Goal: Transaction & Acquisition: Purchase product/service

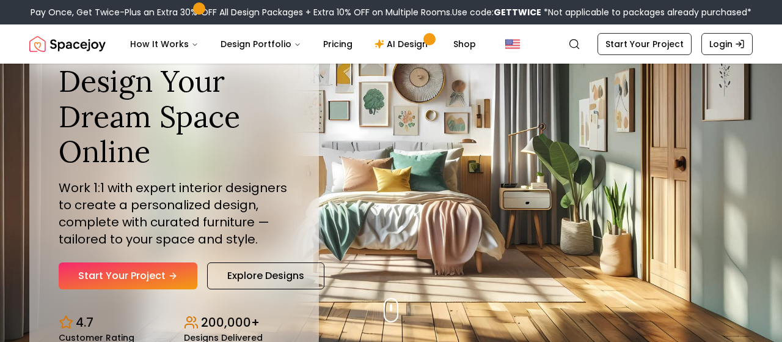
click at [138, 242] on p "Work 1:1 with expert interior designers to create a personalized design, comple…" at bounding box center [174, 213] width 231 height 68
click at [157, 265] on link "Start Your Project" at bounding box center [128, 275] width 139 height 27
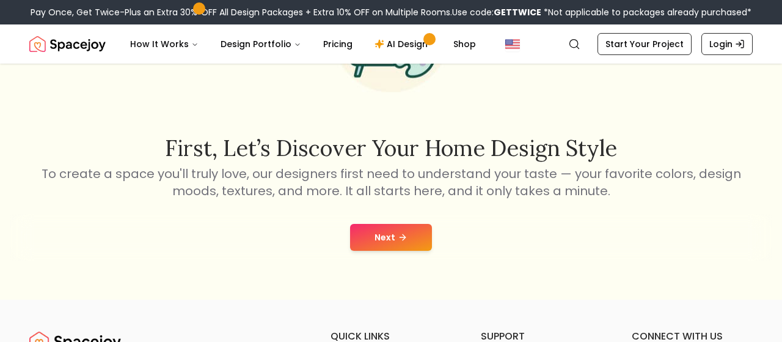
scroll to position [144, 0]
click at [384, 228] on button "Next" at bounding box center [391, 236] width 82 height 27
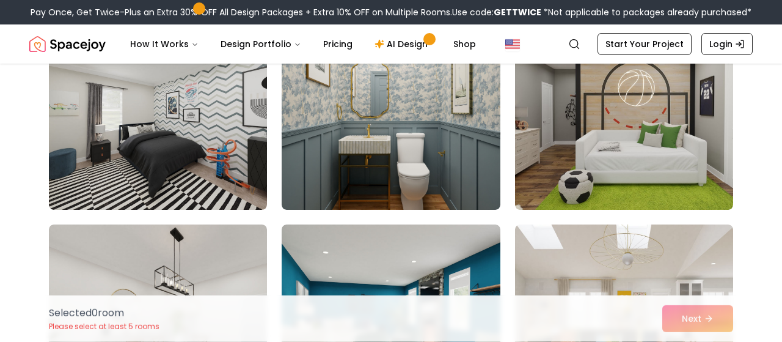
scroll to position [2885, 0]
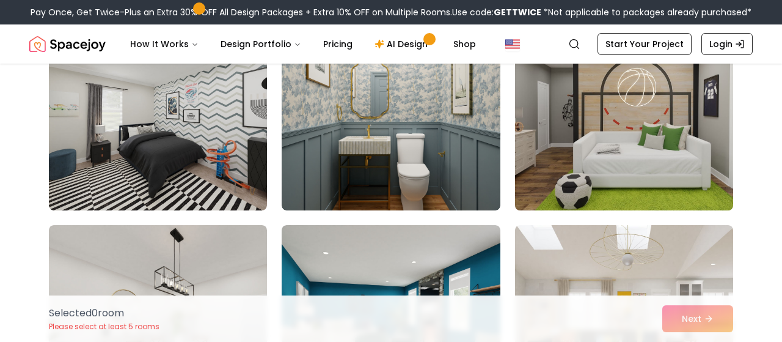
click at [560, 180] on img at bounding box center [624, 112] width 229 height 205
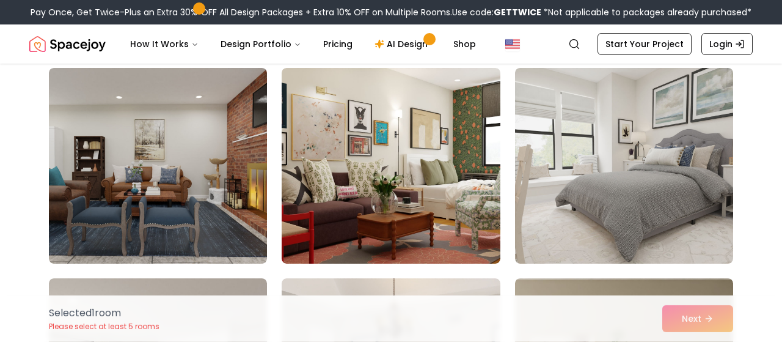
scroll to position [727, 0]
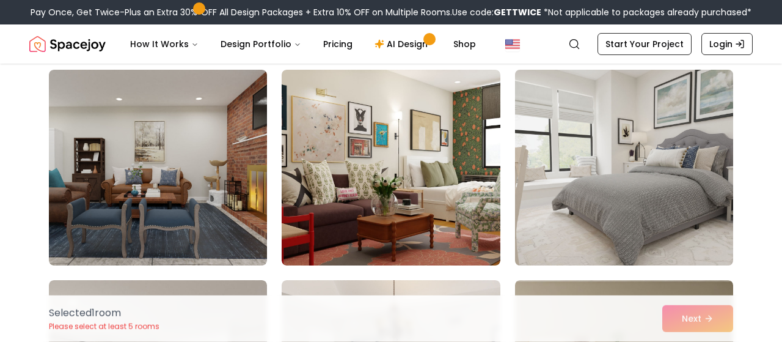
click at [593, 197] on img at bounding box center [624, 167] width 229 height 205
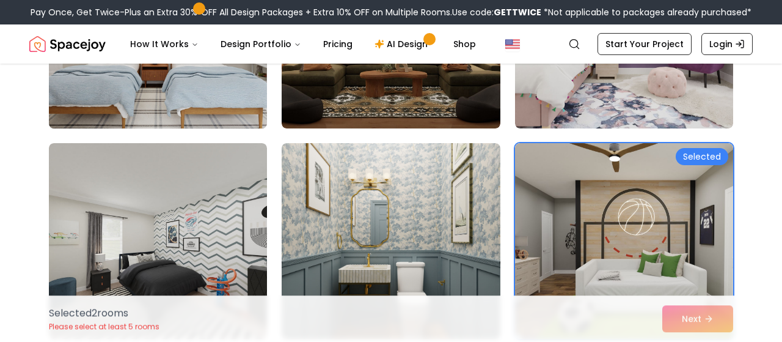
scroll to position [2766, 0]
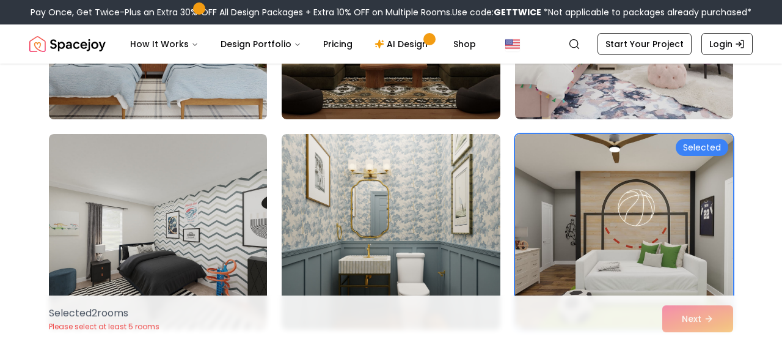
click at [227, 89] on img at bounding box center [157, 21] width 229 height 205
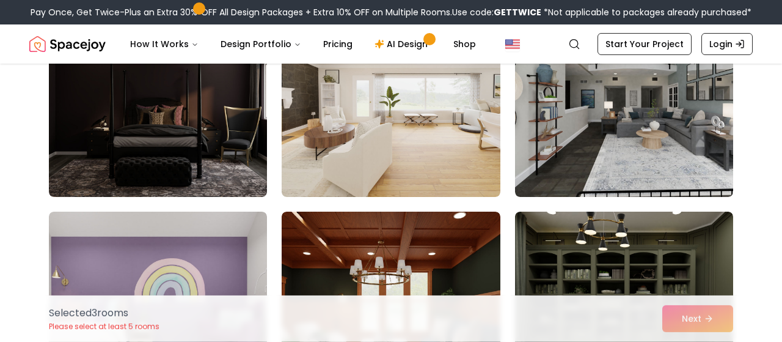
scroll to position [4163, 0]
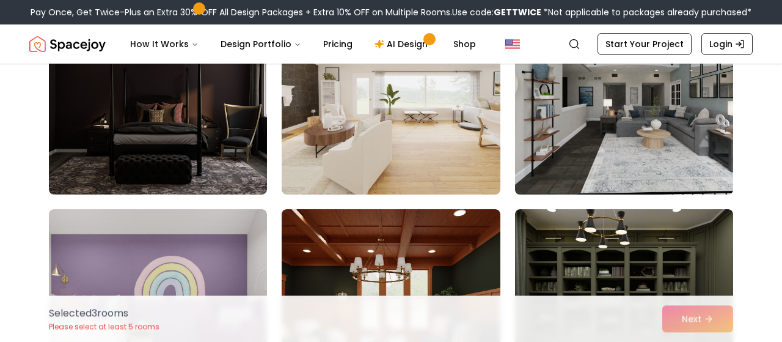
click at [542, 138] on img at bounding box center [624, 96] width 229 height 205
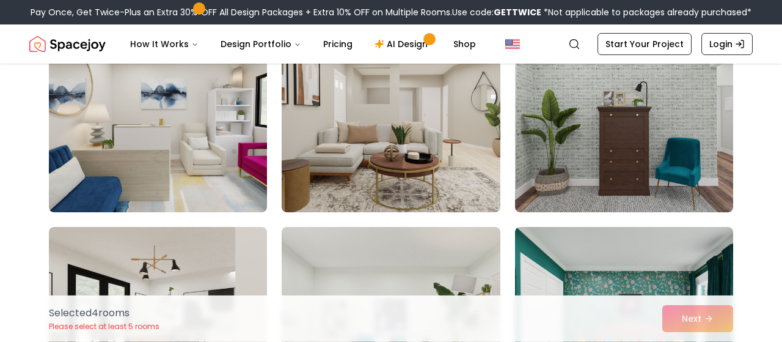
scroll to position [6018, 0]
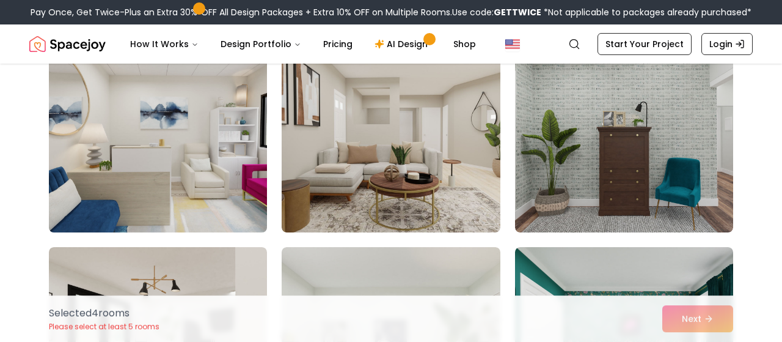
click at [199, 122] on img at bounding box center [157, 134] width 229 height 205
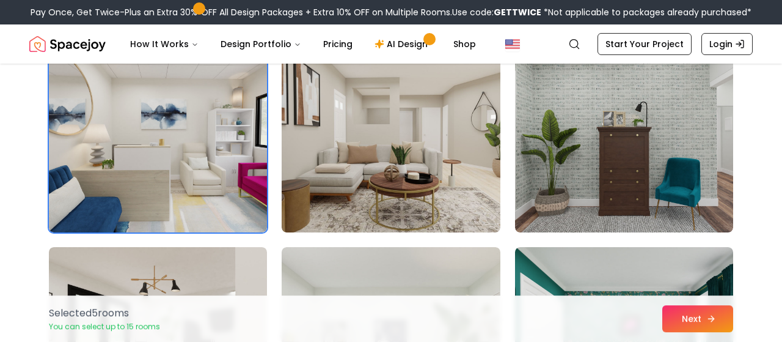
click at [700, 319] on button "Next" at bounding box center [698, 318] width 71 height 27
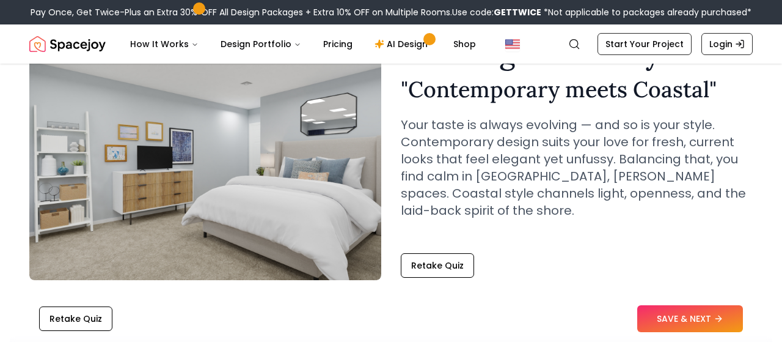
scroll to position [102, 0]
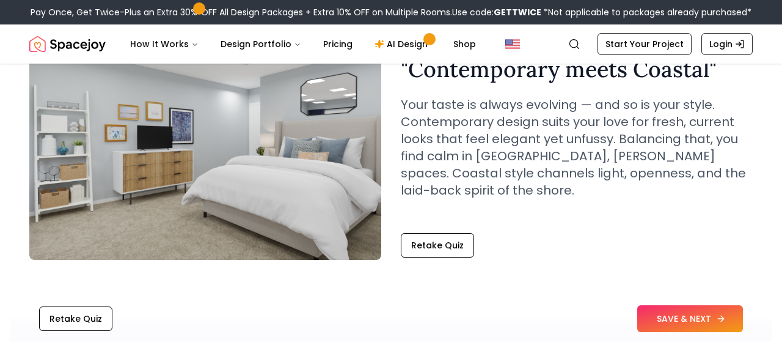
click at [673, 322] on button "SAVE & NEXT" at bounding box center [691, 318] width 106 height 27
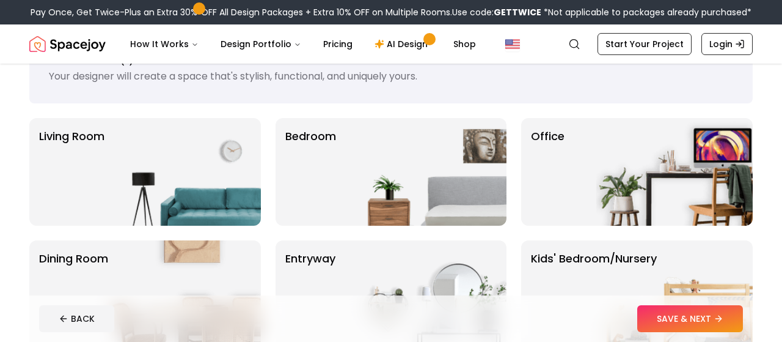
scroll to position [50, 0]
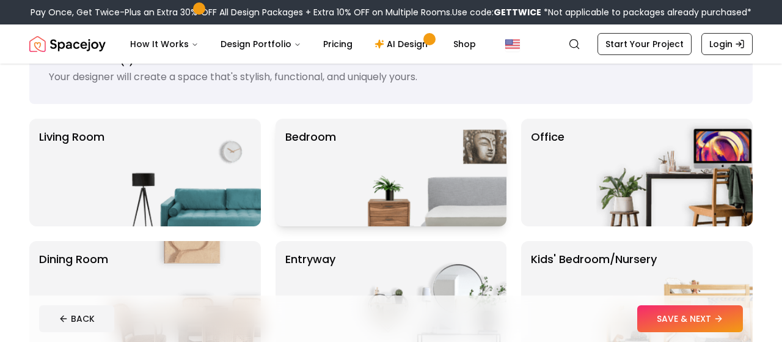
click at [403, 145] on img at bounding box center [428, 173] width 156 height 108
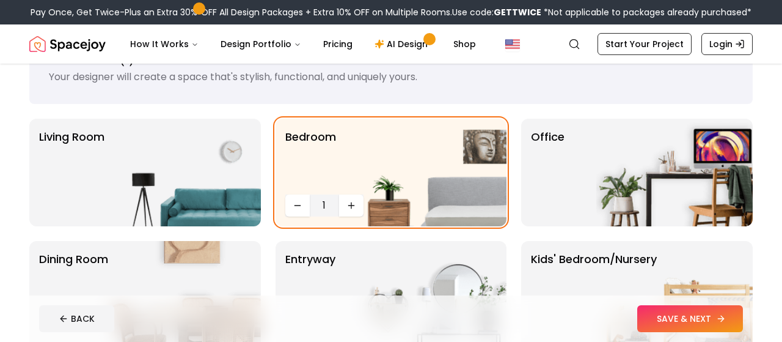
click at [715, 316] on button "SAVE & NEXT" at bounding box center [691, 318] width 106 height 27
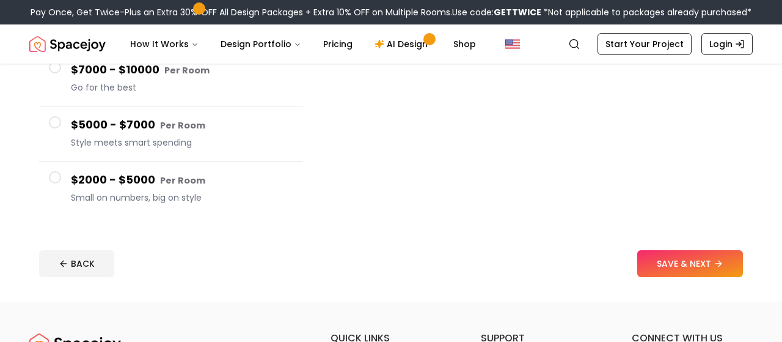
scroll to position [263, 0]
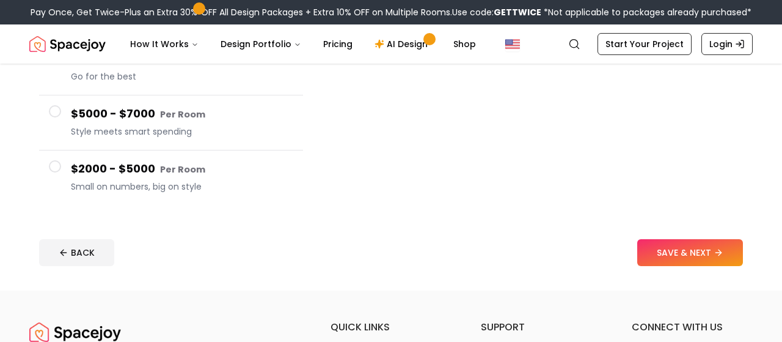
click at [141, 177] on h4 "$2000 - $5000 Per Room" at bounding box center [182, 169] width 223 height 18
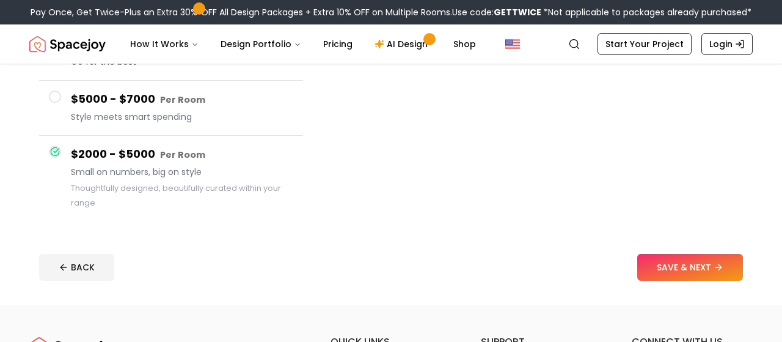
scroll to position [248, 0]
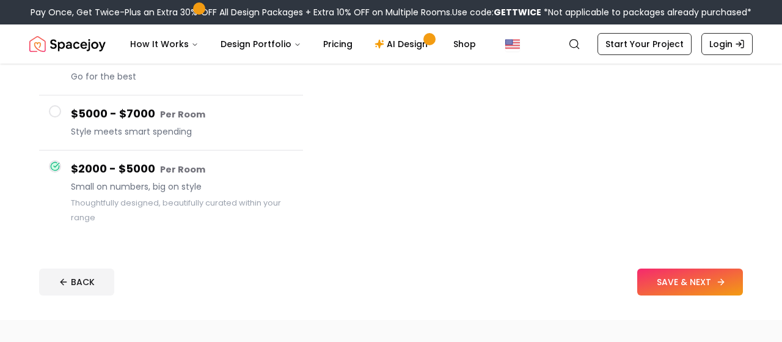
click at [668, 291] on button "SAVE & NEXT" at bounding box center [691, 281] width 106 height 27
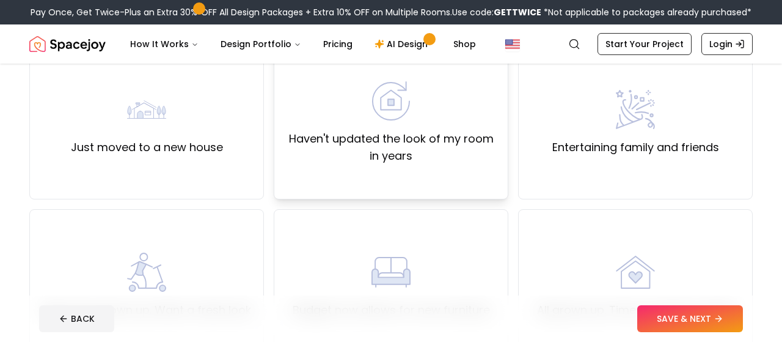
scroll to position [122, 0]
click at [446, 161] on label "Haven't updated the look of my room in years" at bounding box center [391, 147] width 214 height 34
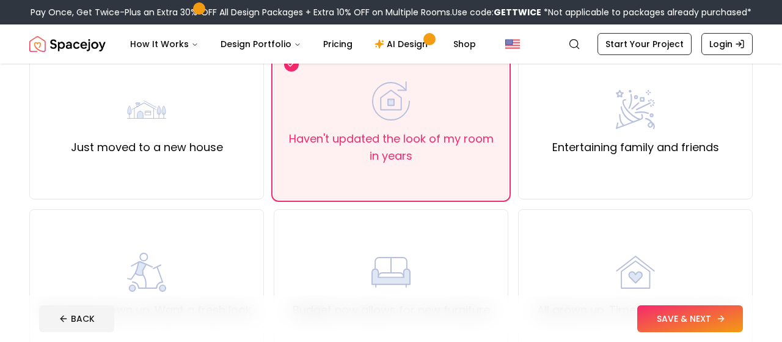
click at [725, 322] on icon at bounding box center [721, 319] width 10 height 10
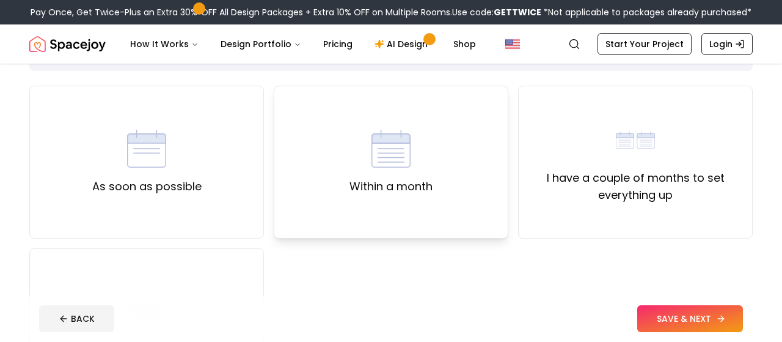
scroll to position [117, 0]
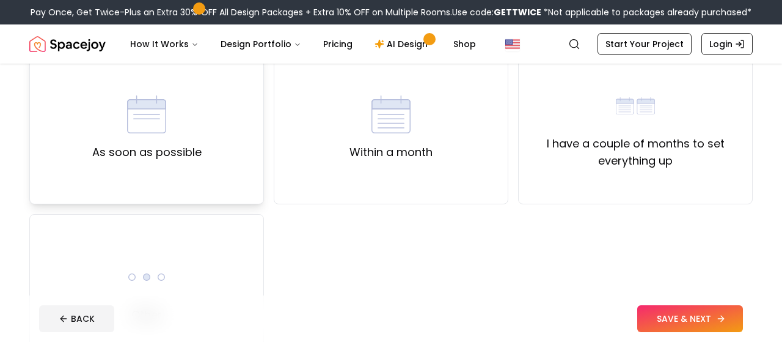
click at [141, 126] on img at bounding box center [146, 114] width 39 height 39
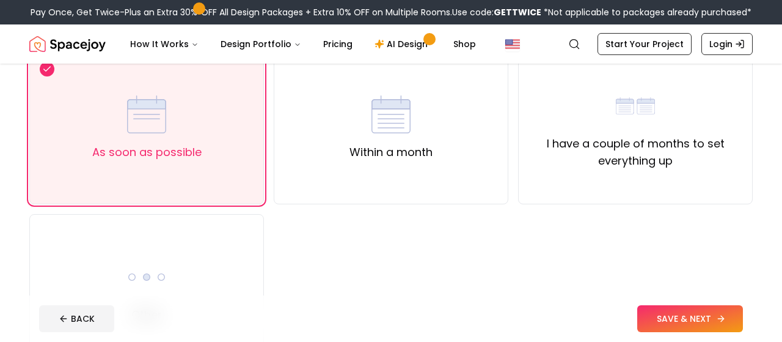
click at [650, 316] on button "SAVE & NEXT" at bounding box center [691, 318] width 106 height 27
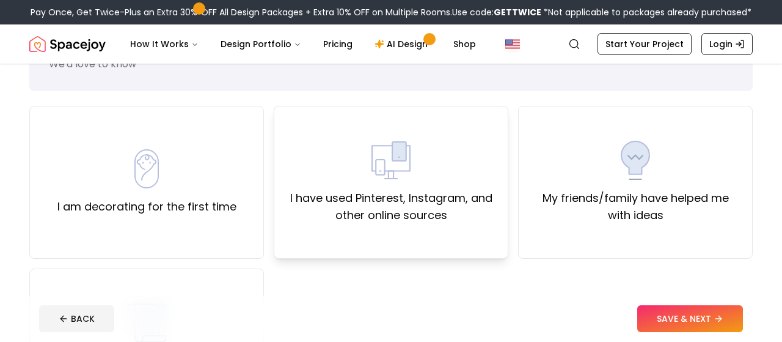
scroll to position [104, 0]
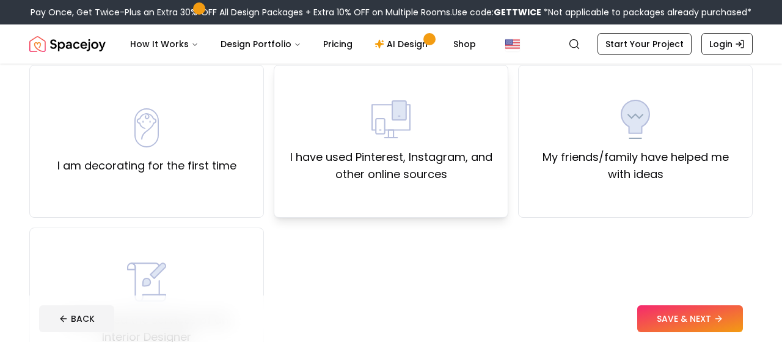
click at [453, 177] on label "I have used Pinterest, Instagram, and other online sources" at bounding box center [391, 166] width 214 height 34
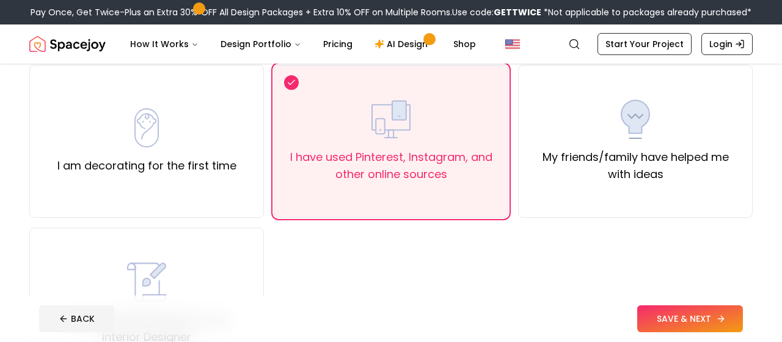
click at [678, 325] on button "SAVE & NEXT" at bounding box center [691, 318] width 106 height 27
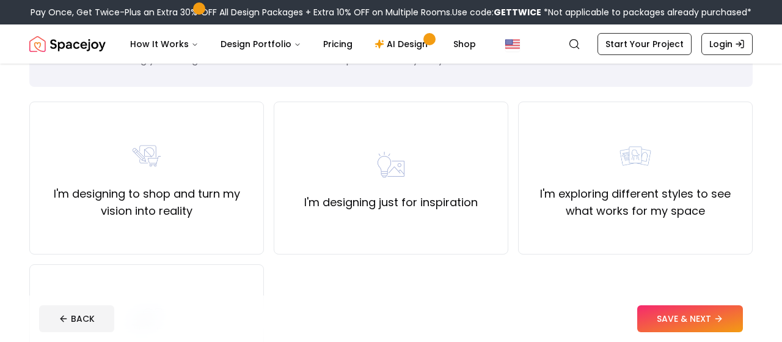
scroll to position [68, 0]
click at [210, 215] on label "I'm designing to shop and turn my vision into reality" at bounding box center [147, 202] width 214 height 34
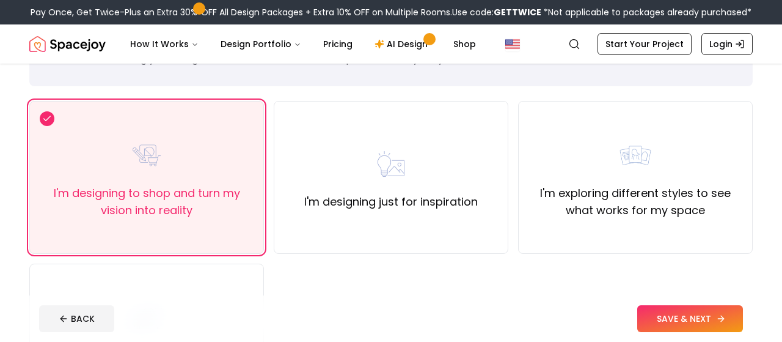
click at [661, 314] on button "SAVE & NEXT" at bounding box center [691, 318] width 106 height 27
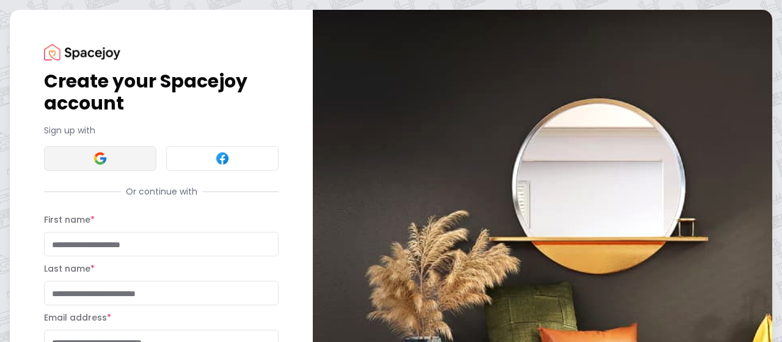
click at [89, 163] on button at bounding box center [100, 158] width 112 height 24
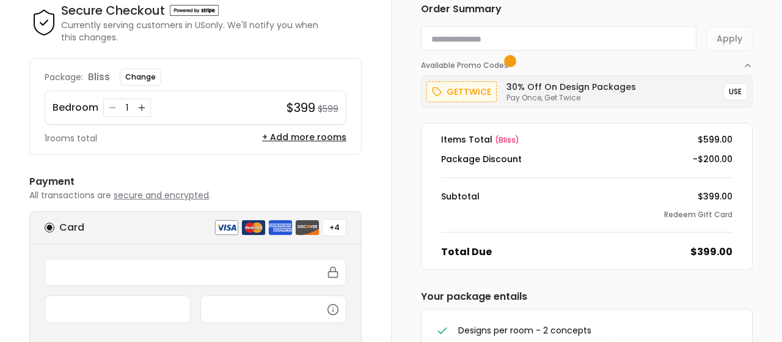
scroll to position [231, 0]
